Goal: Entertainment & Leisure: Consume media (video, audio)

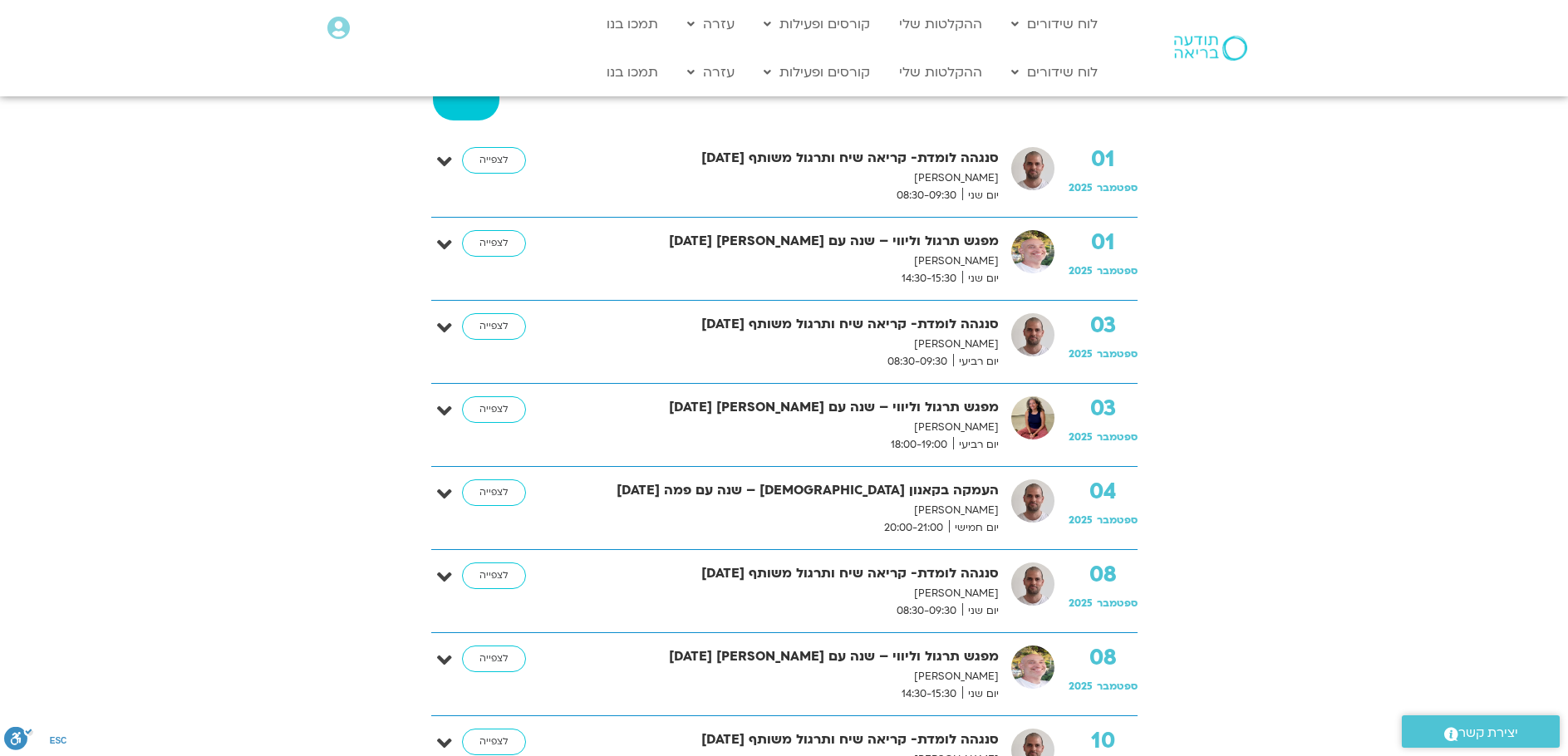
scroll to position [499, 0]
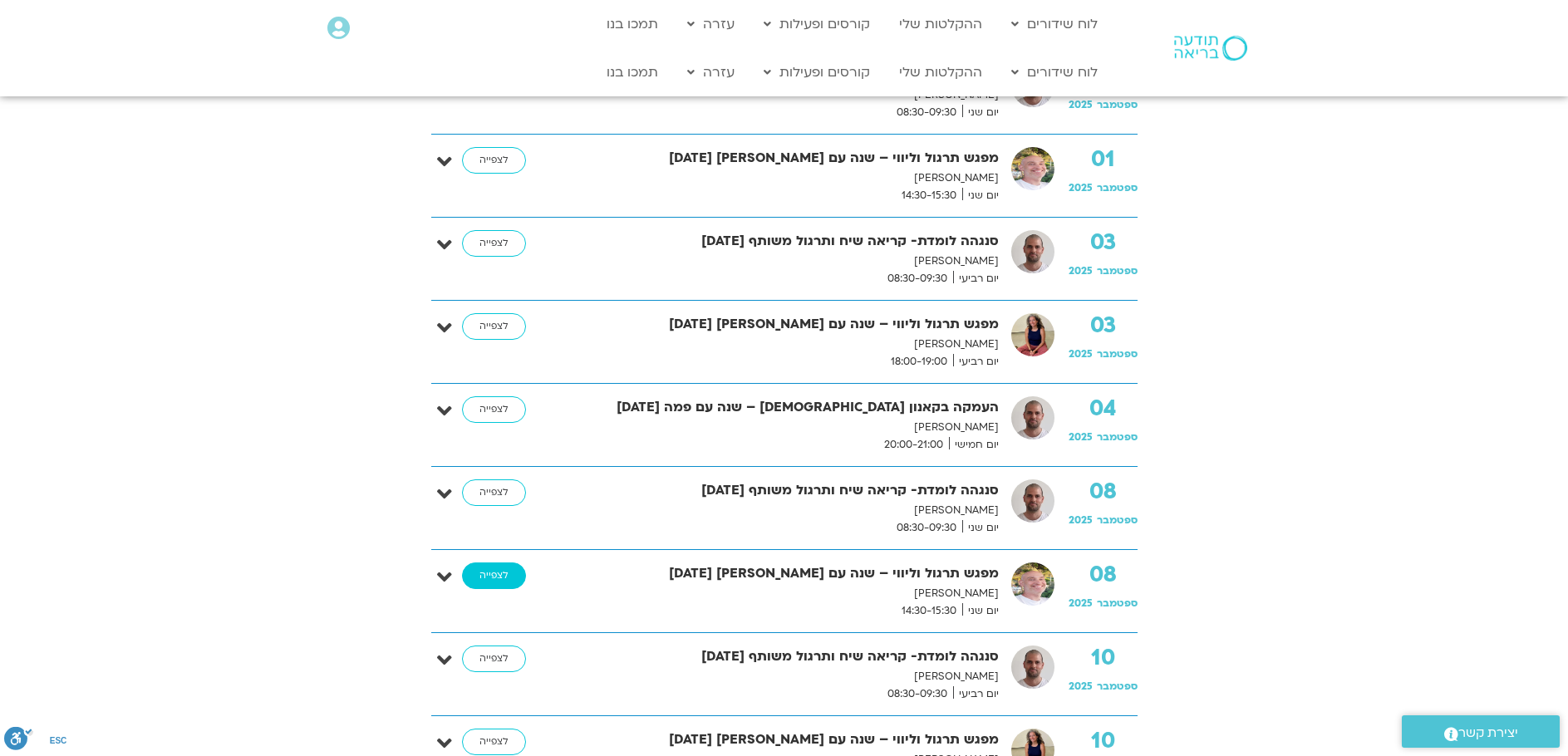
click at [504, 573] on link "לצפייה" at bounding box center [494, 576] width 64 height 27
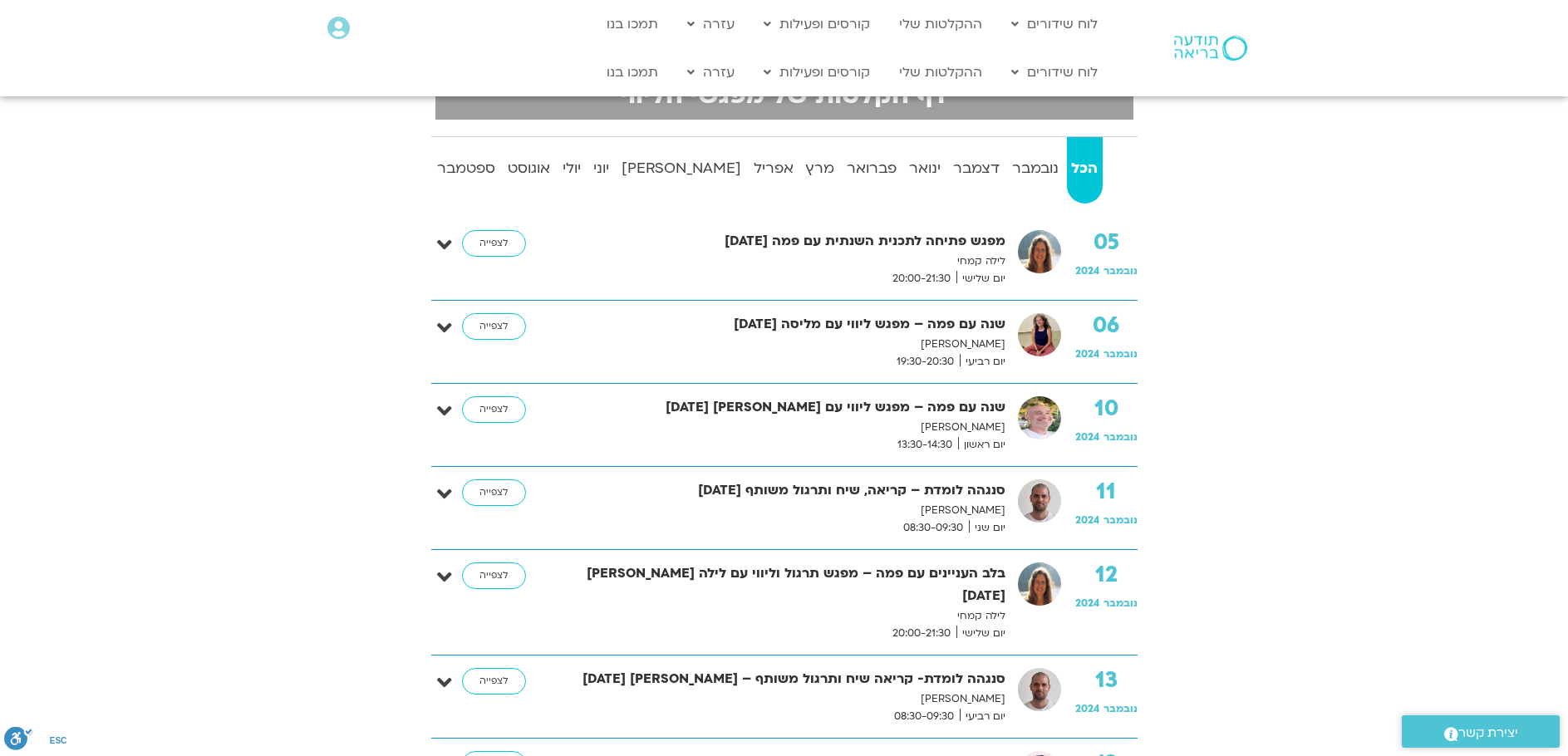
scroll to position [166, 0]
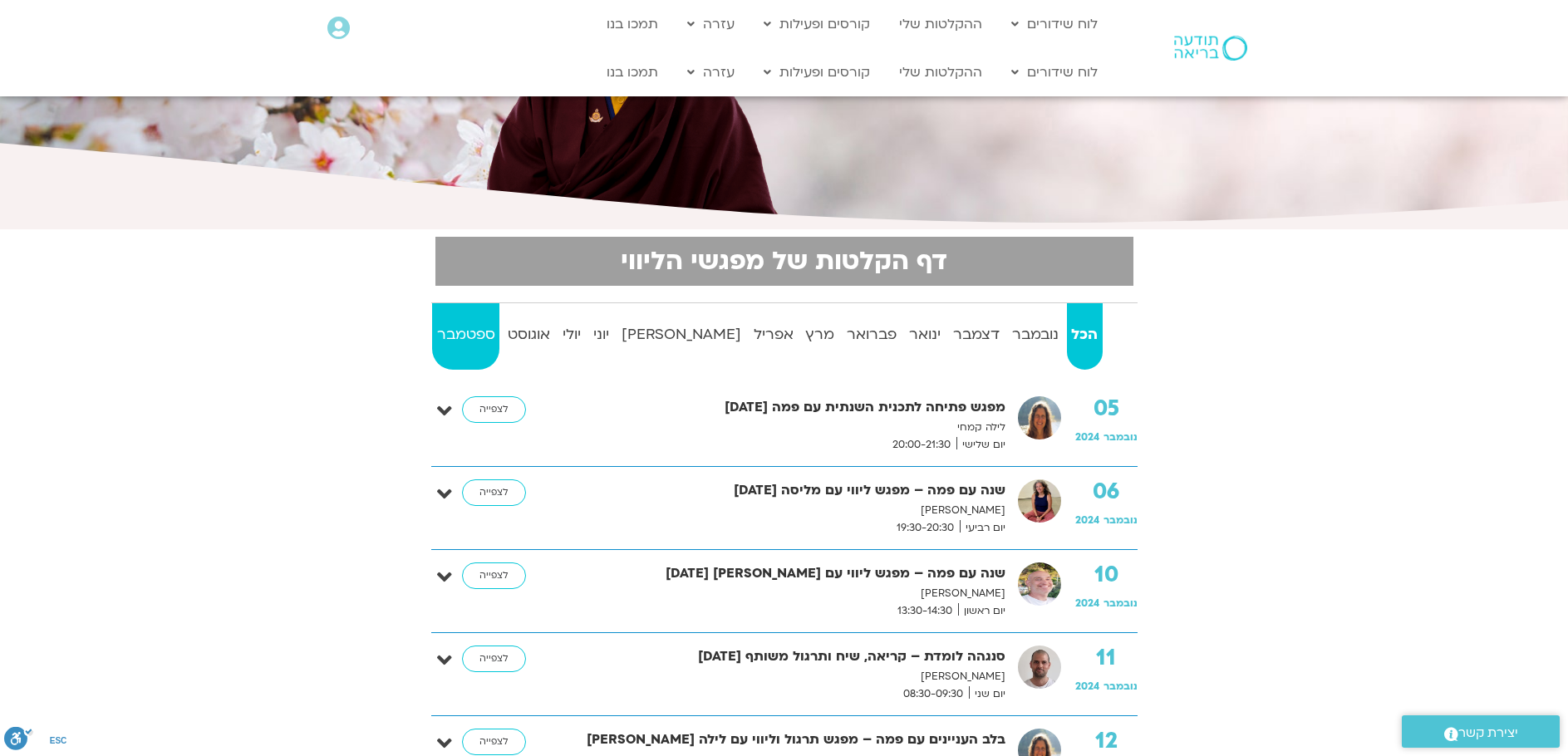
click at [488, 330] on strong "ספטמבר" at bounding box center [465, 334] width 67 height 25
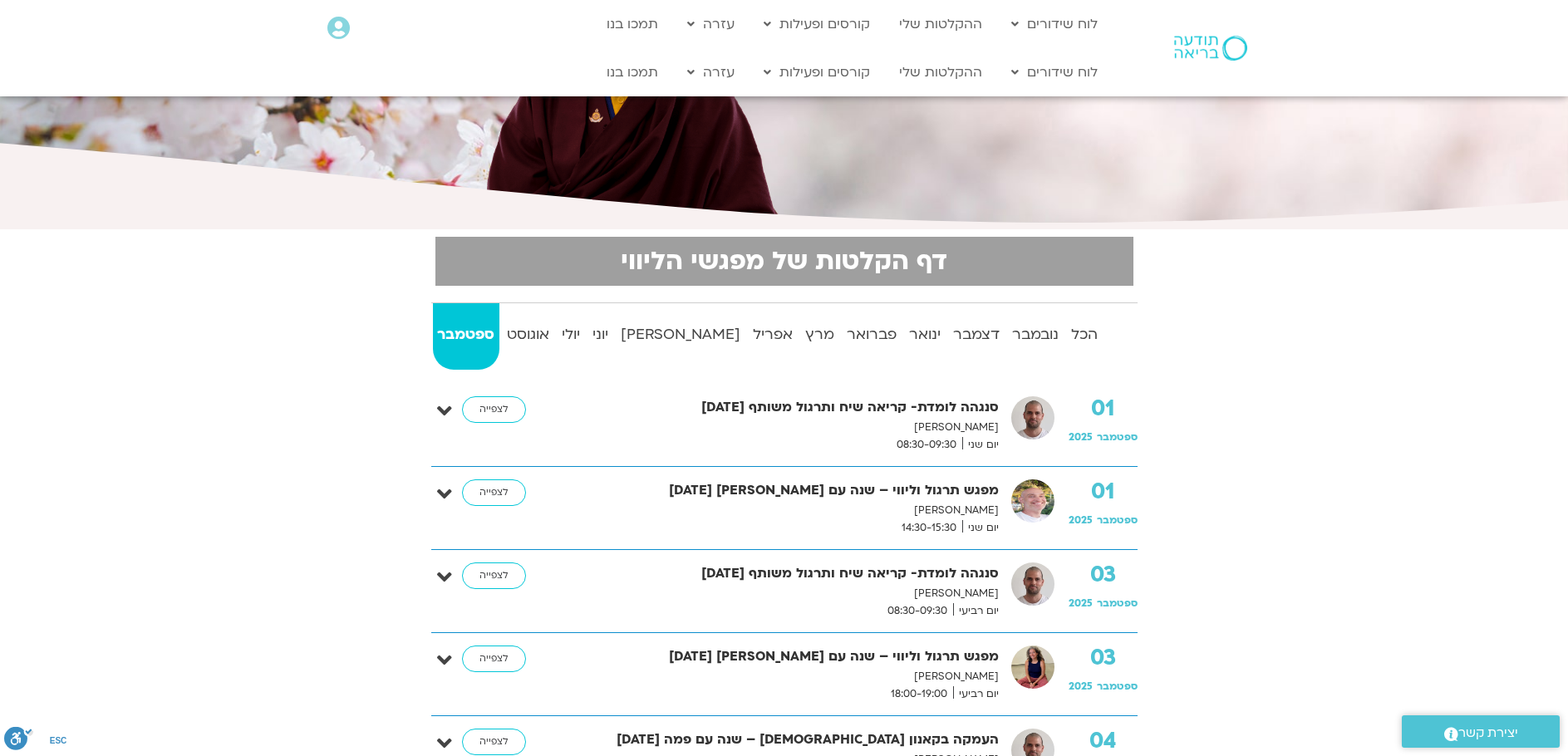
scroll to position [83, 0]
